Goal: Information Seeking & Learning: Compare options

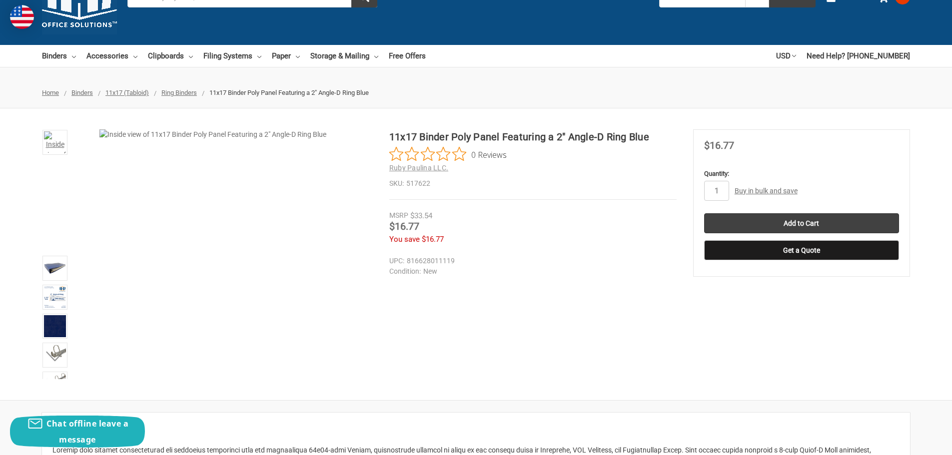
scroll to position [100, 0]
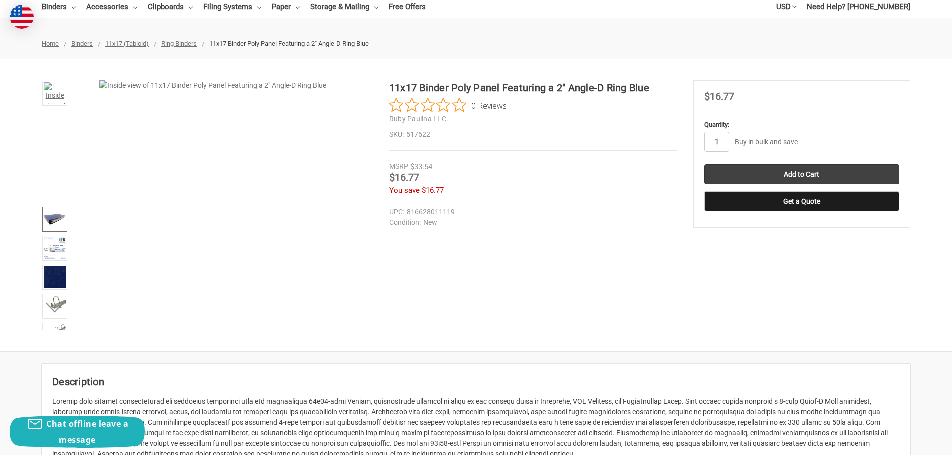
click at [52, 230] on img at bounding box center [55, 219] width 22 height 22
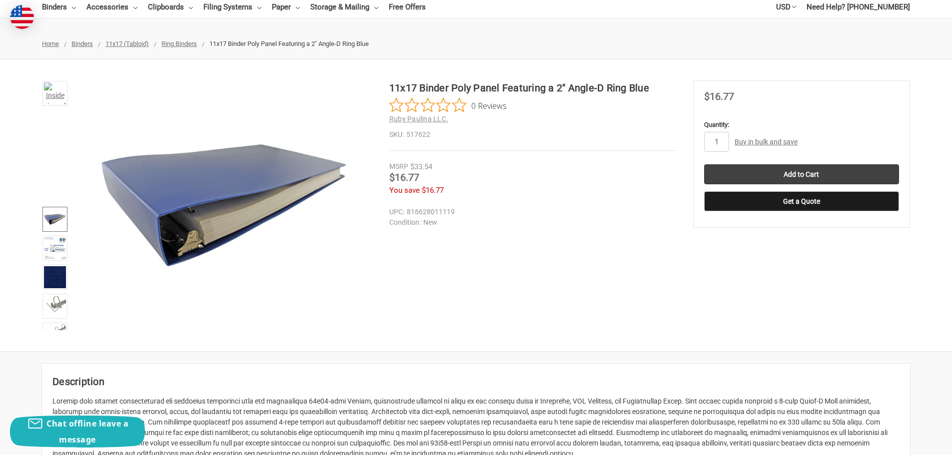
click at [51, 310] on button "Next" at bounding box center [55, 307] width 30 height 20
click at [53, 182] on link at bounding box center [54, 169] width 25 height 25
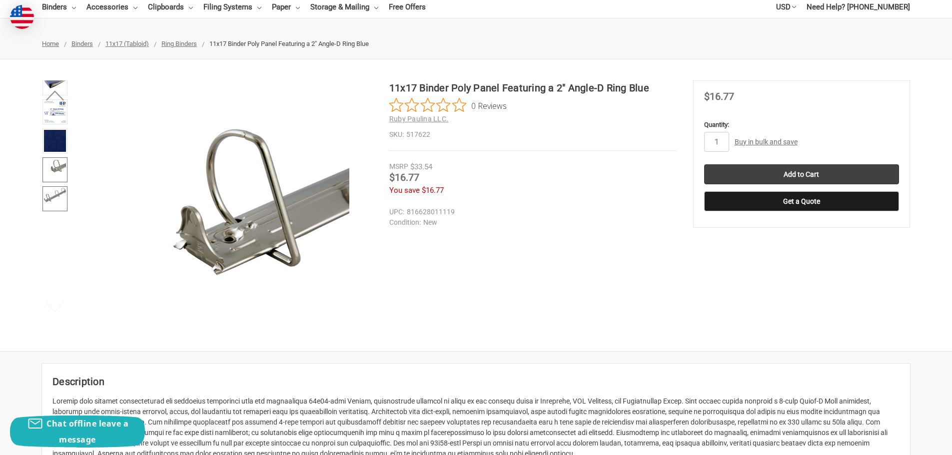
click at [57, 202] on img at bounding box center [55, 195] width 22 height 14
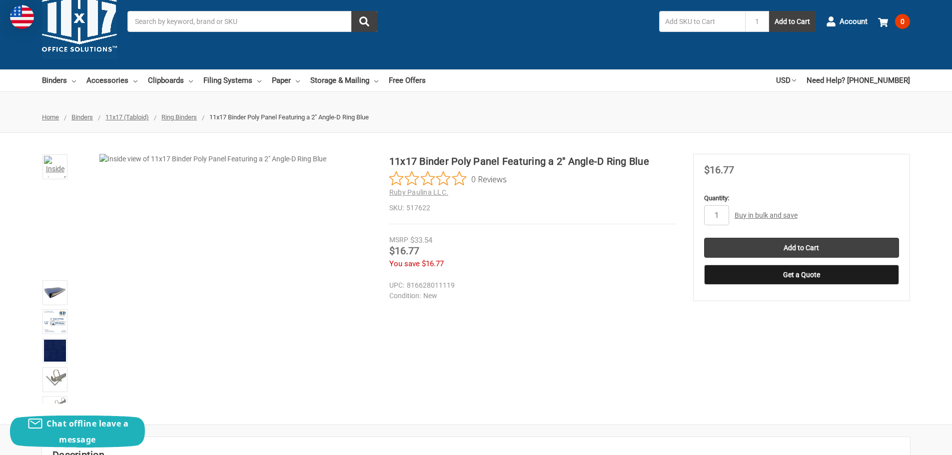
scroll to position [50, 0]
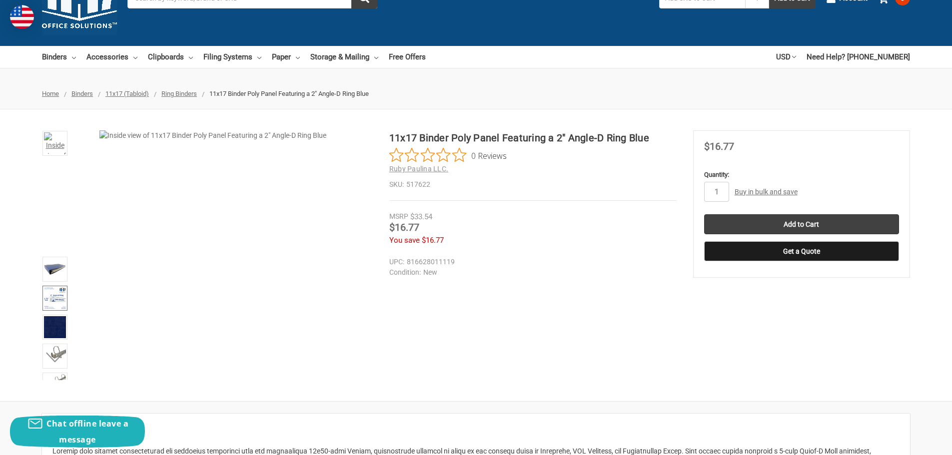
click at [52, 308] on img at bounding box center [55, 298] width 22 height 22
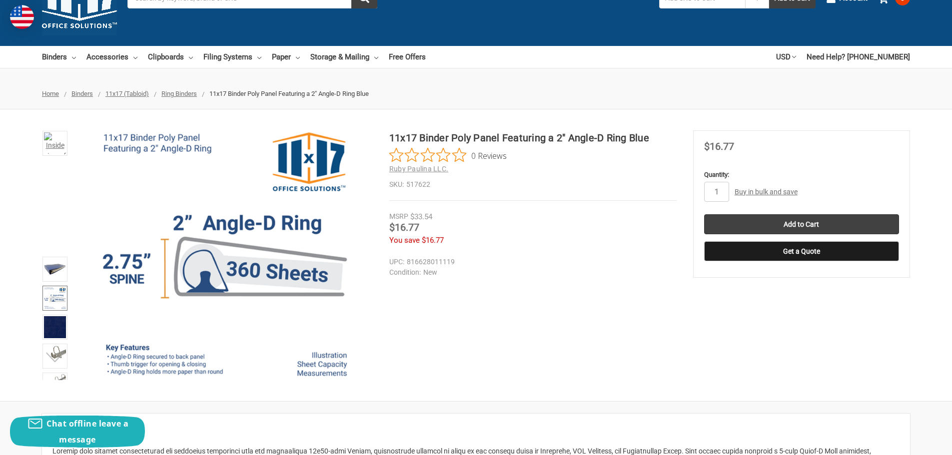
click at [48, 365] on button "Next" at bounding box center [55, 357] width 30 height 20
click at [181, 93] on span "Ring Binders" at bounding box center [178, 93] width 35 height 7
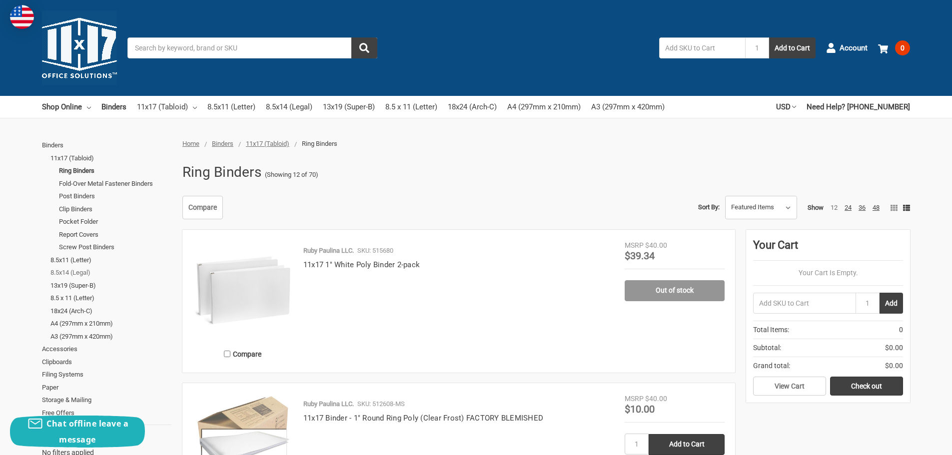
click at [64, 271] on link "8.5x14 (Legal)" at bounding box center [110, 272] width 121 height 13
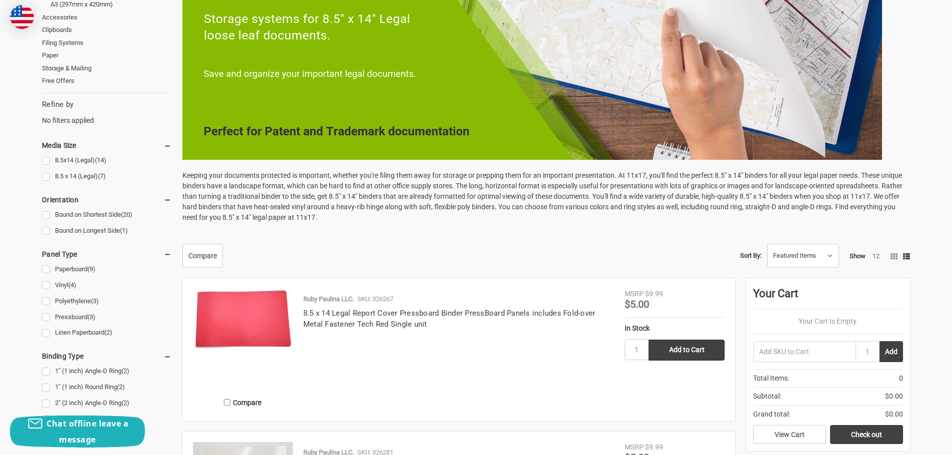
scroll to position [300, 0]
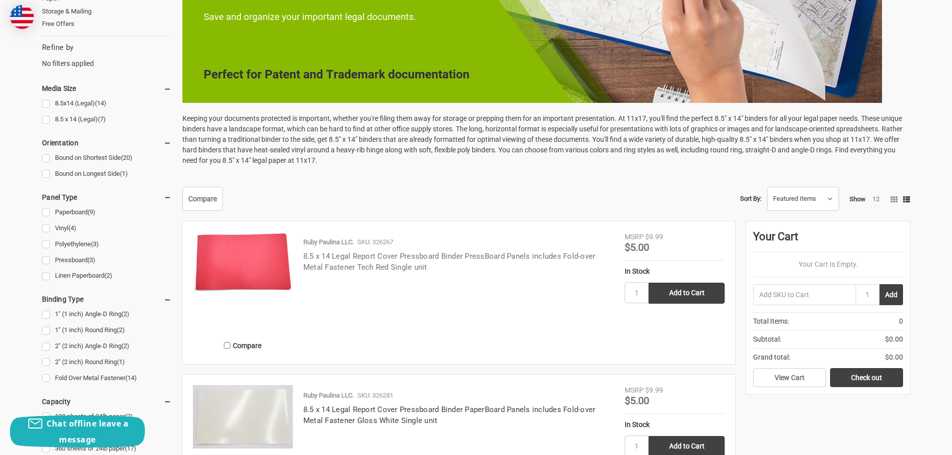
click at [383, 258] on link "8.5 x 14 Legal Report Cover Pressboard Binder PressBoard Panels includes Fold-o…" at bounding box center [449, 262] width 292 height 20
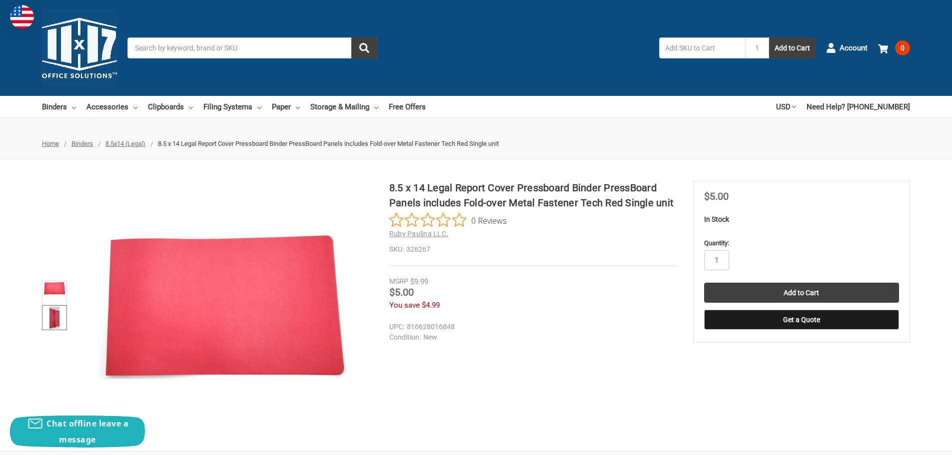
click at [55, 316] on img at bounding box center [54, 318] width 10 height 22
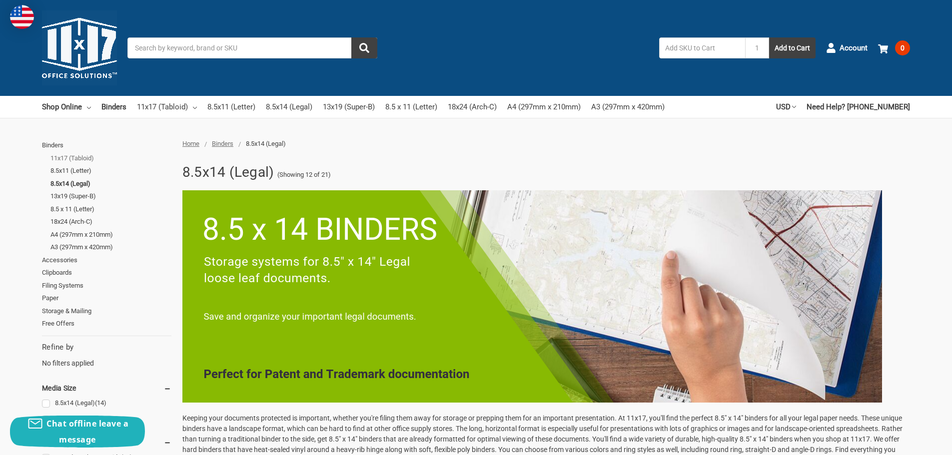
click at [78, 155] on link "11x17 (Tabloid)" at bounding box center [110, 158] width 121 height 13
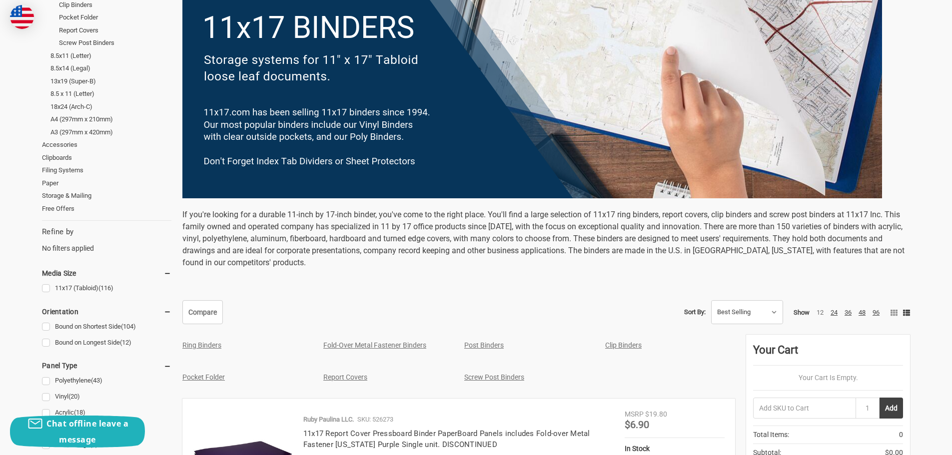
scroll to position [50, 0]
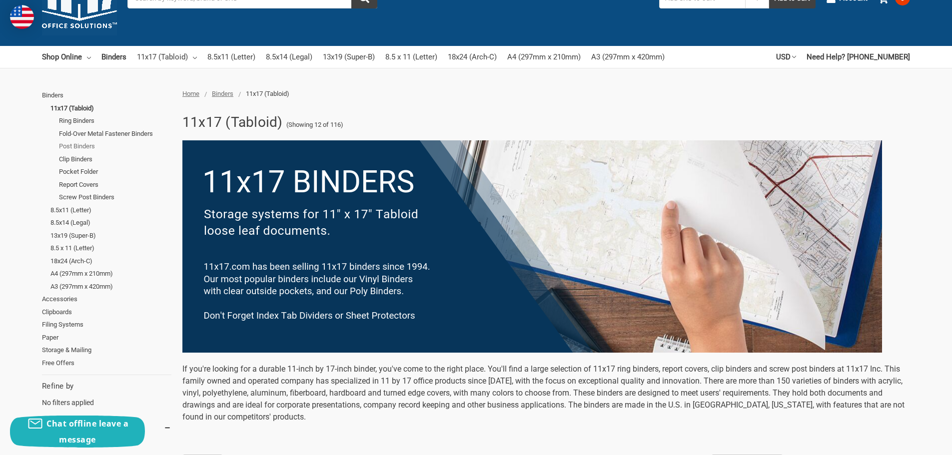
click at [74, 146] on link "Post Binders" at bounding box center [115, 146] width 112 height 13
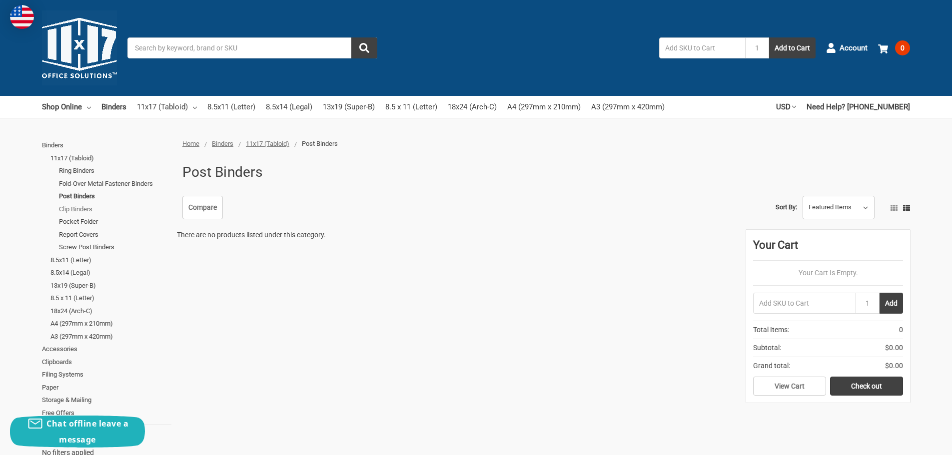
click at [79, 209] on link "Clip Binders" at bounding box center [115, 209] width 112 height 13
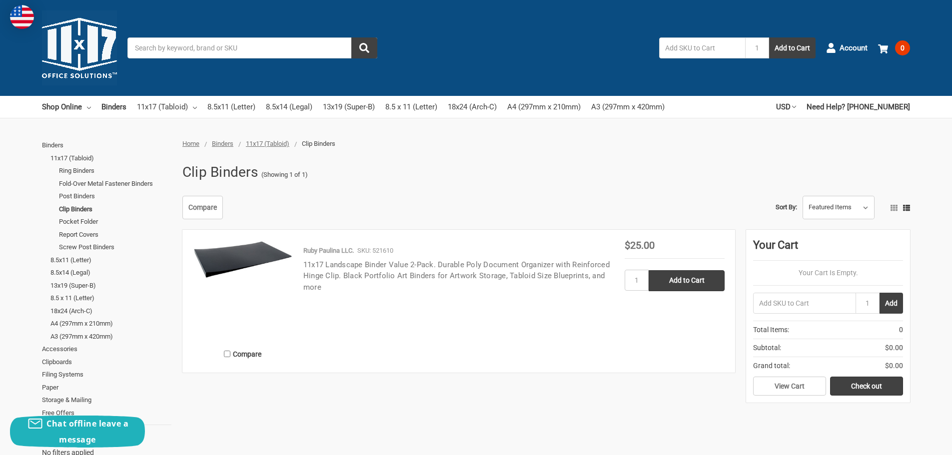
click at [429, 276] on link "11x17 Landscape Binder Value 2-Pack. Durable Poly Document Organizer with Reinf…" at bounding box center [456, 275] width 306 height 31
click at [97, 248] on link "Screw Post Binders" at bounding box center [115, 247] width 112 height 13
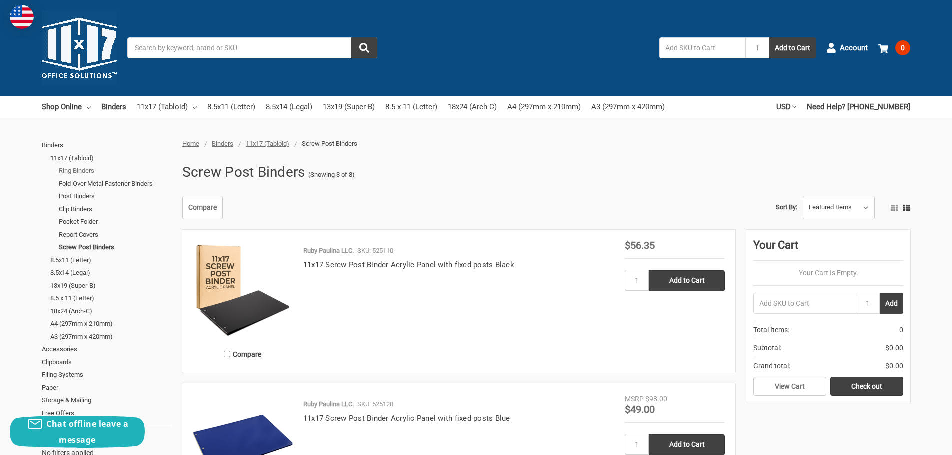
click at [77, 171] on link "Ring Binders" at bounding box center [115, 170] width 112 height 13
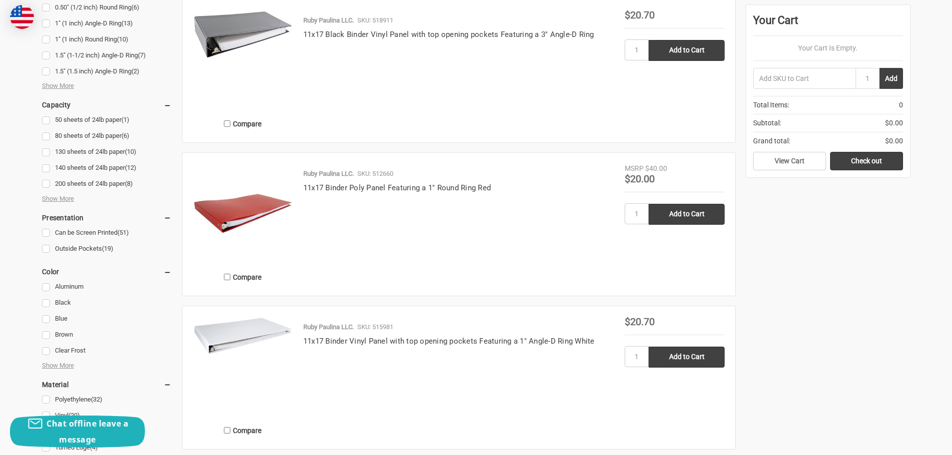
scroll to position [699, 0]
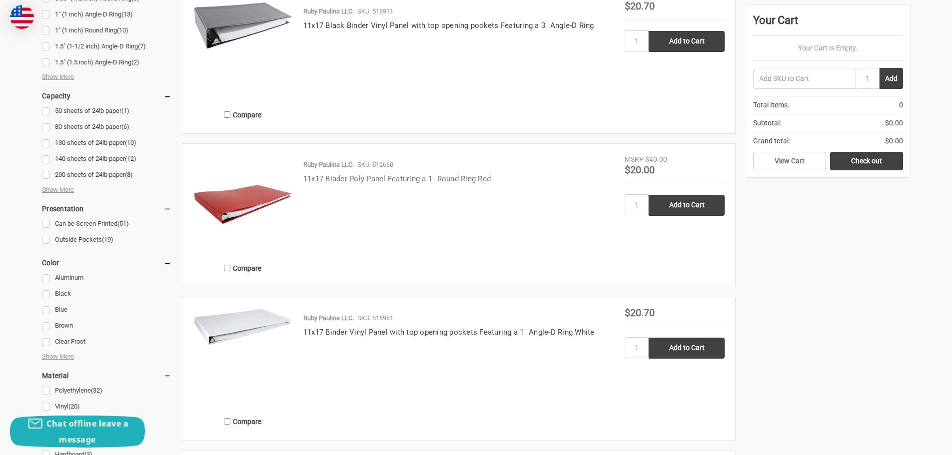
click at [397, 179] on link "11x17 Binder Poly Panel Featuring a 1" Round Ring Red" at bounding box center [396, 178] width 187 height 9
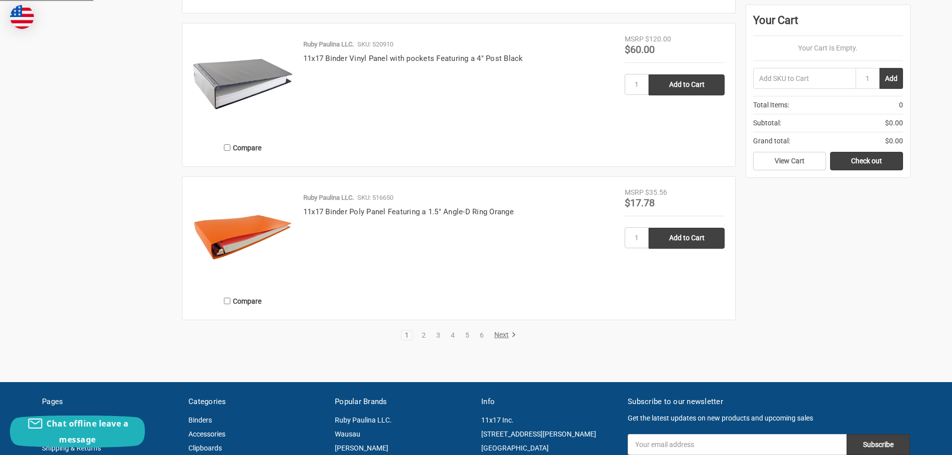
scroll to position [1748, 0]
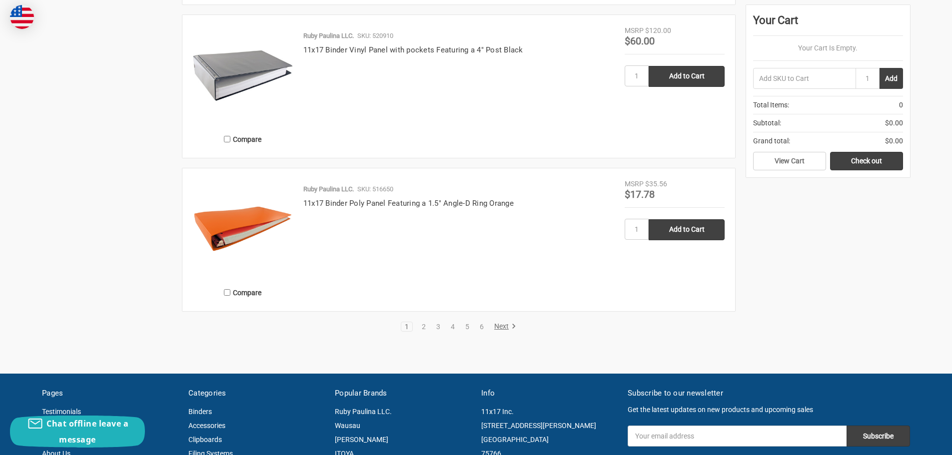
click at [501, 327] on link "Next" at bounding box center [503, 326] width 25 height 9
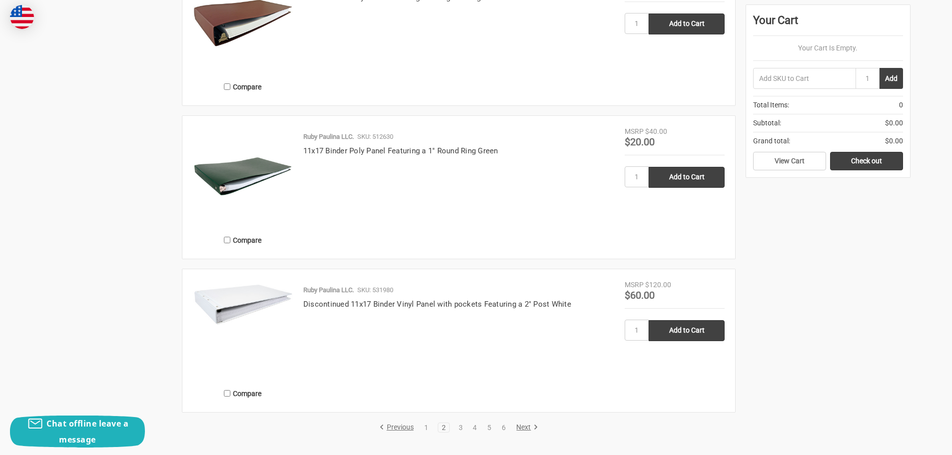
scroll to position [1649, 0]
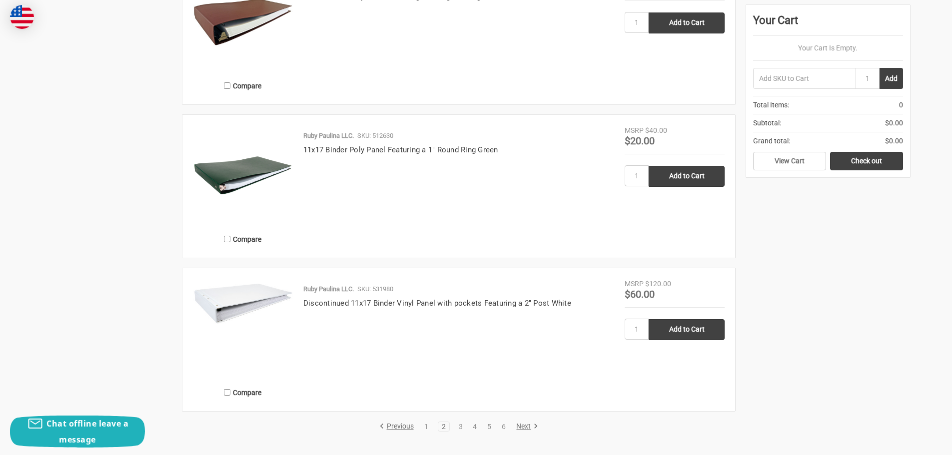
click at [525, 429] on link "Next" at bounding box center [525, 426] width 25 height 9
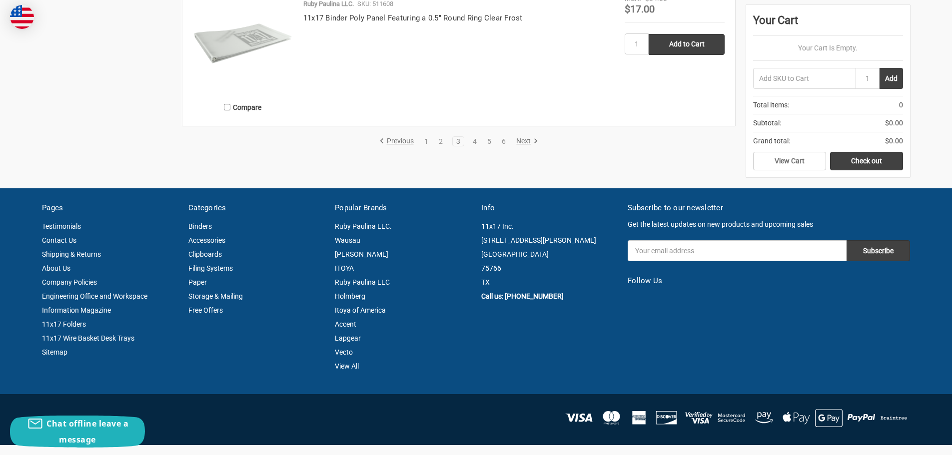
scroll to position [1794, 0]
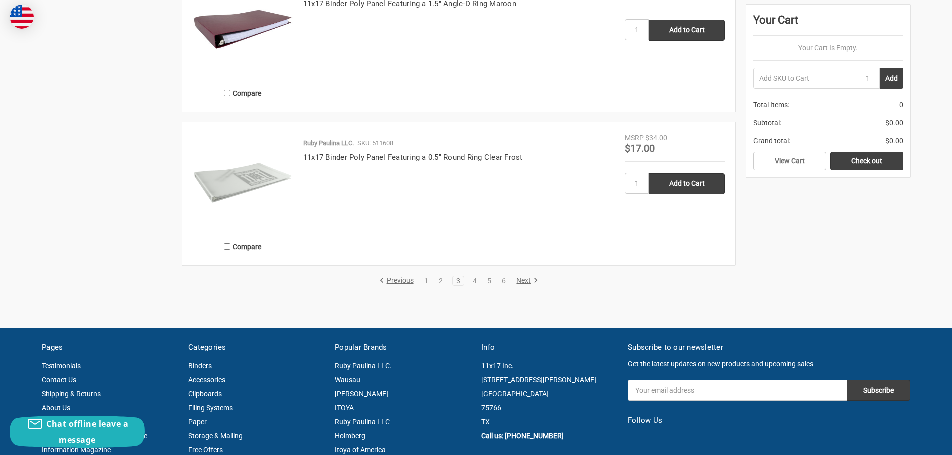
click at [526, 281] on link "Next" at bounding box center [525, 280] width 25 height 9
